Goal: Information Seeking & Learning: Learn about a topic

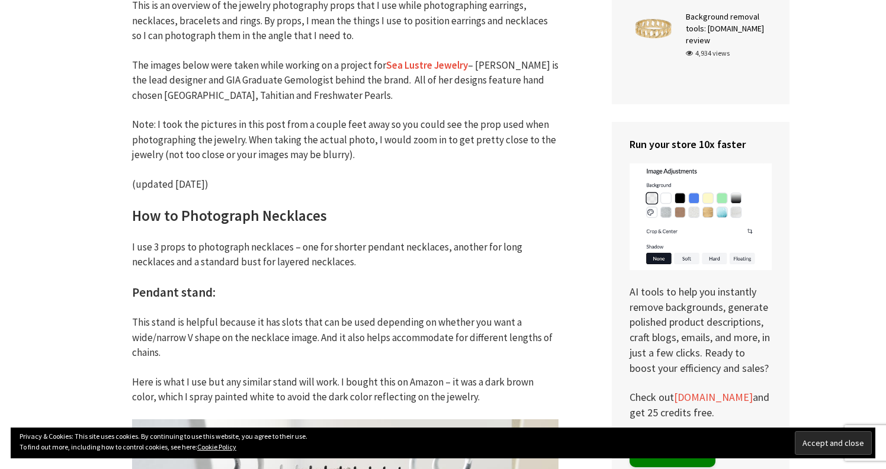
scroll to position [219, 0]
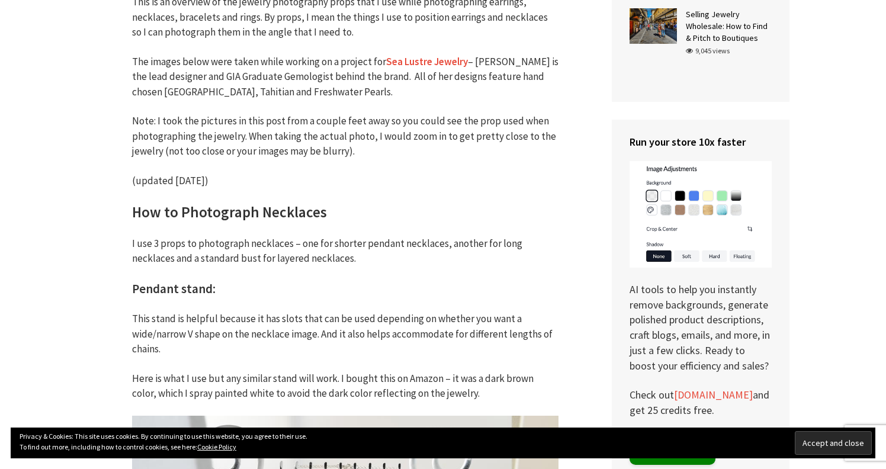
click at [441, 59] on link "Sea Lustre Jewelry" at bounding box center [427, 62] width 82 height 14
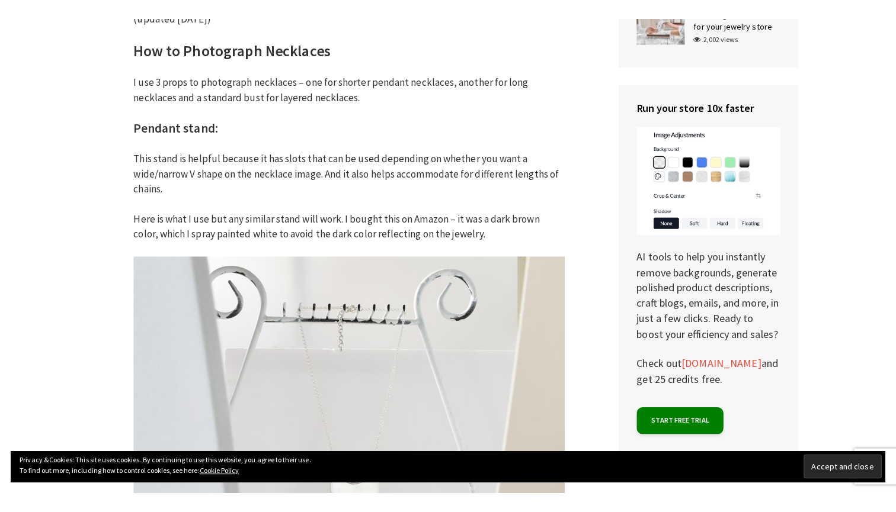
scroll to position [401, 0]
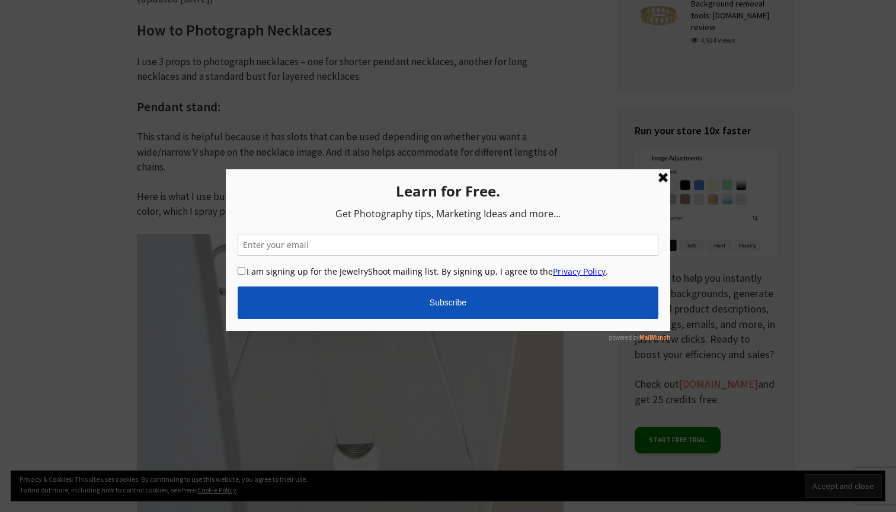
click at [661, 178] on link at bounding box center [663, 177] width 14 height 14
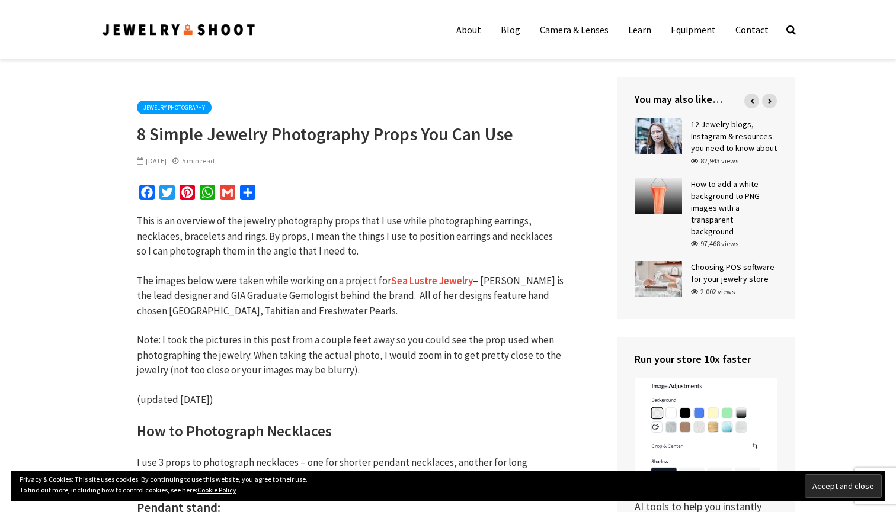
scroll to position [0, 0]
click at [791, 27] on icon at bounding box center [790, 29] width 9 height 10
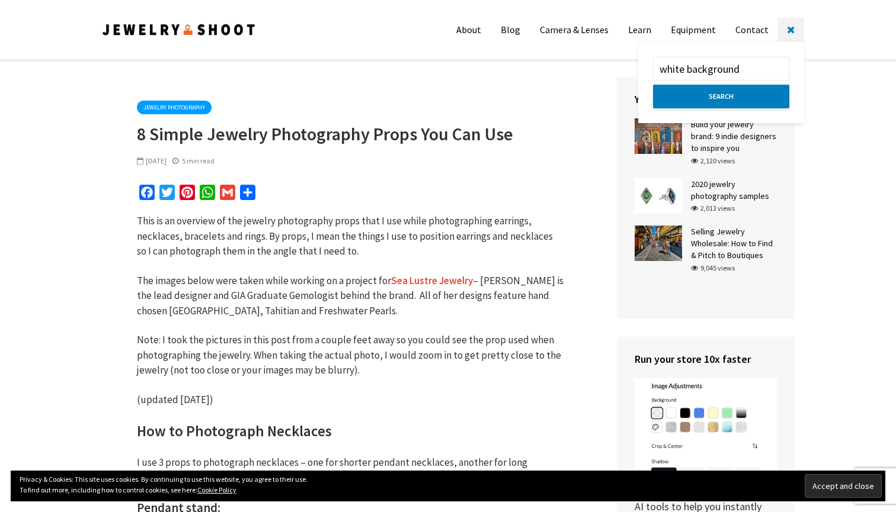
type input "white background"
click at [720, 97] on button "Search" at bounding box center [721, 97] width 136 height 24
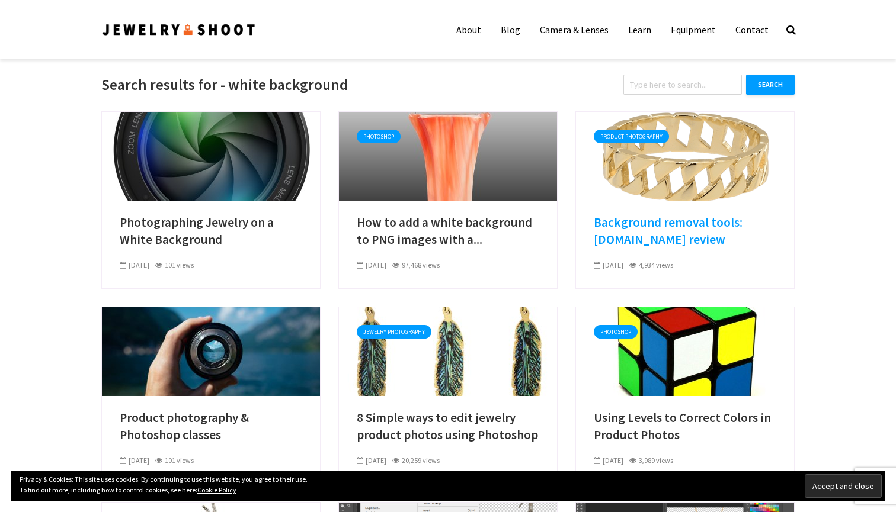
click at [630, 226] on link "Background removal tools: [DOMAIN_NAME] review" at bounding box center [684, 231] width 182 height 34
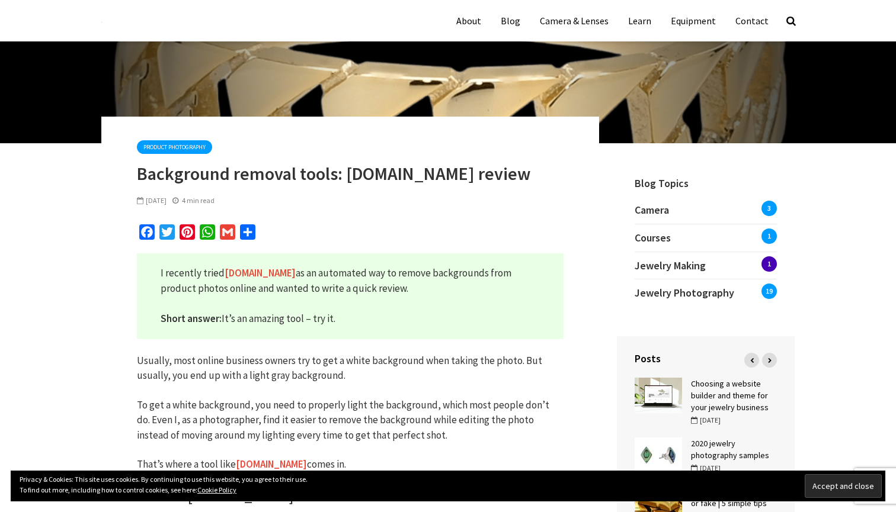
scroll to position [81, 0]
